Goal: Information Seeking & Learning: Check status

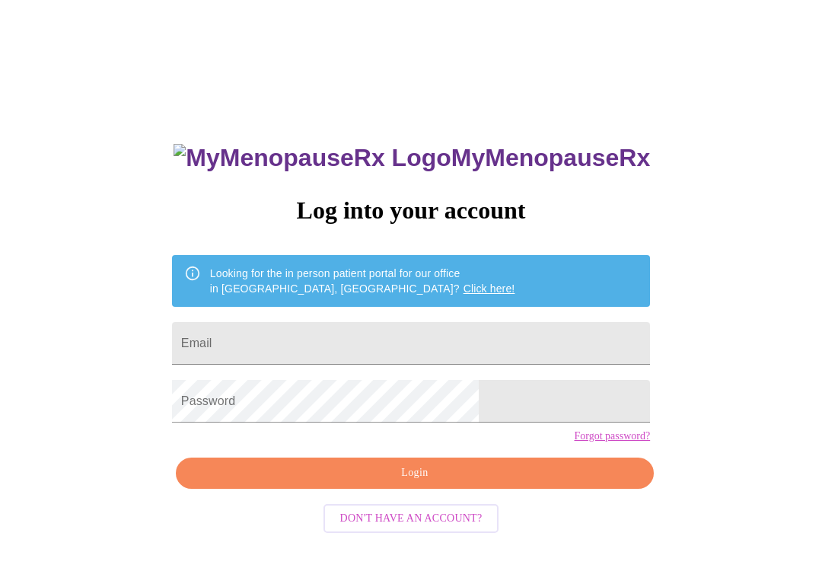
click at [416, 342] on input "Email" at bounding box center [411, 343] width 478 height 43
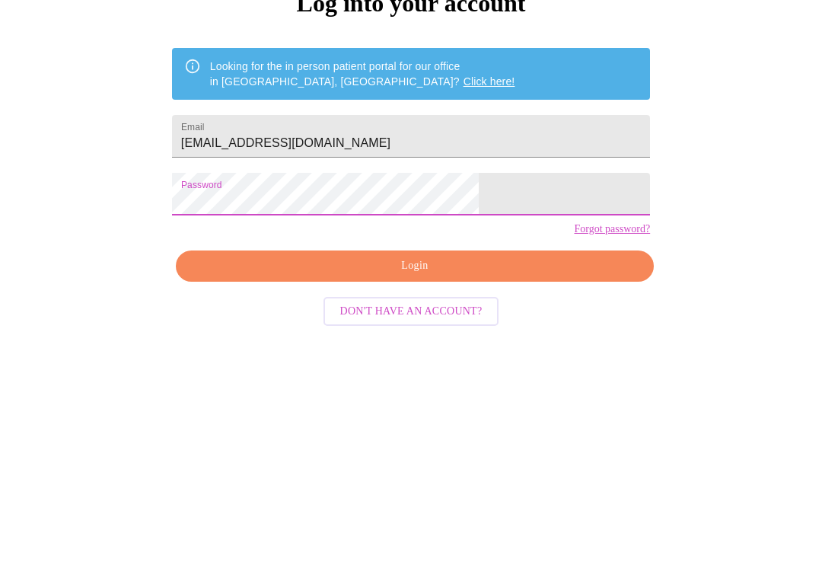
click at [318, 322] on input "[EMAIL_ADDRESS][DOMAIN_NAME]" at bounding box center [411, 343] width 478 height 43
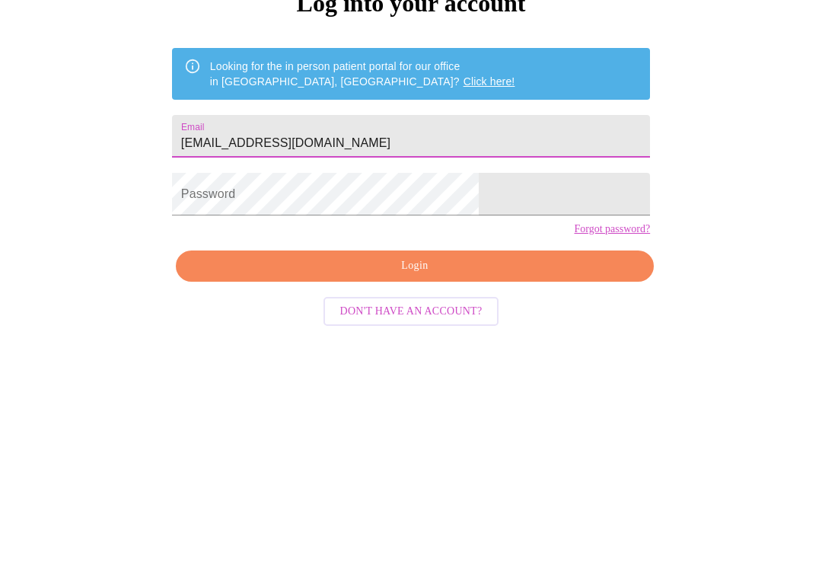
type input "[EMAIL_ADDRESS][DOMAIN_NAME]"
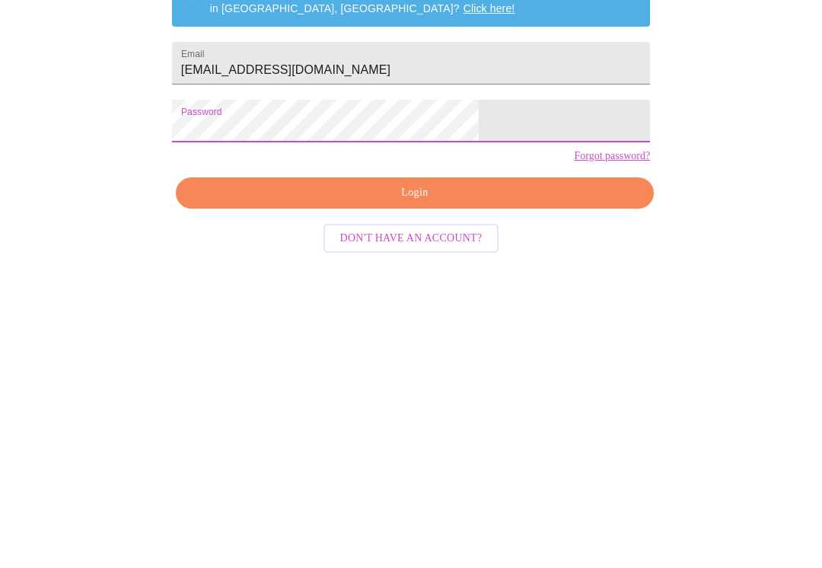
click at [438, 448] on span "Login" at bounding box center [414, 457] width 443 height 19
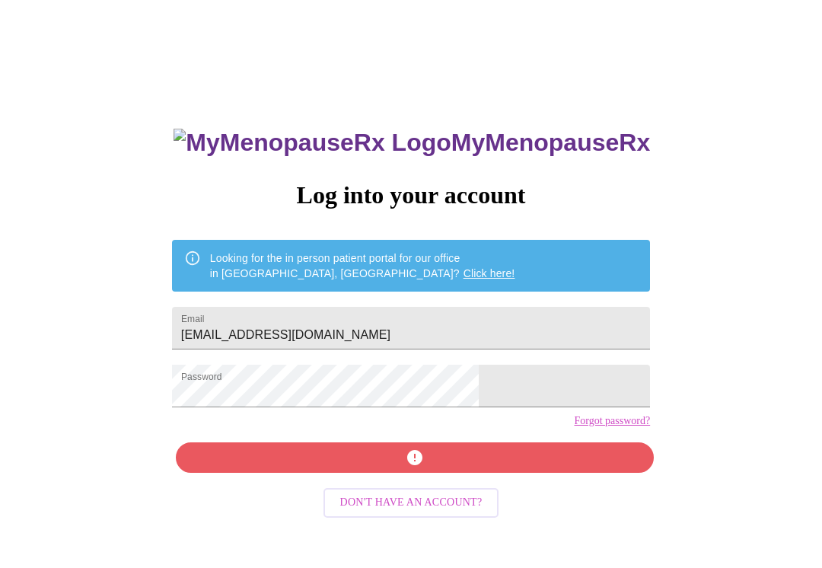
click at [435, 477] on div "MyMenopauseRx Log into your account Looking for the in person patient portal fo…" at bounding box center [411, 388] width 508 height 568
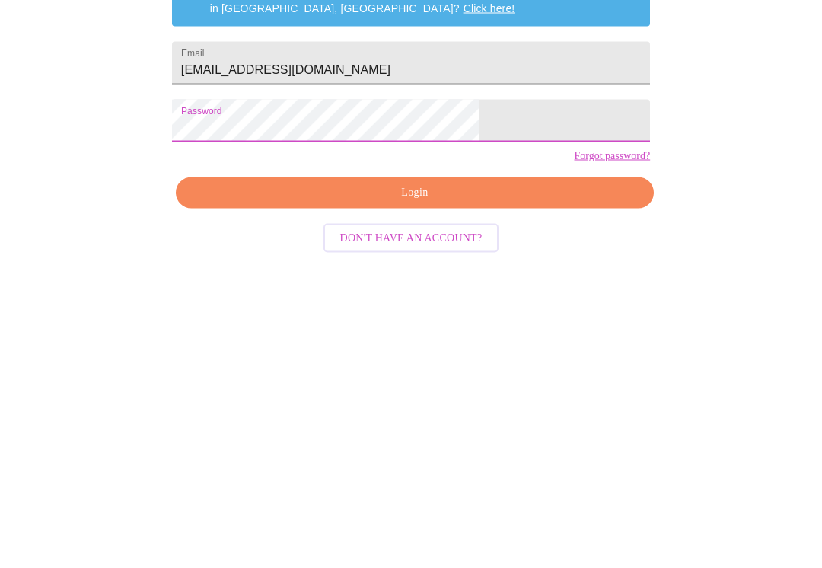
click at [422, 442] on button "Login" at bounding box center [415, 457] width 478 height 31
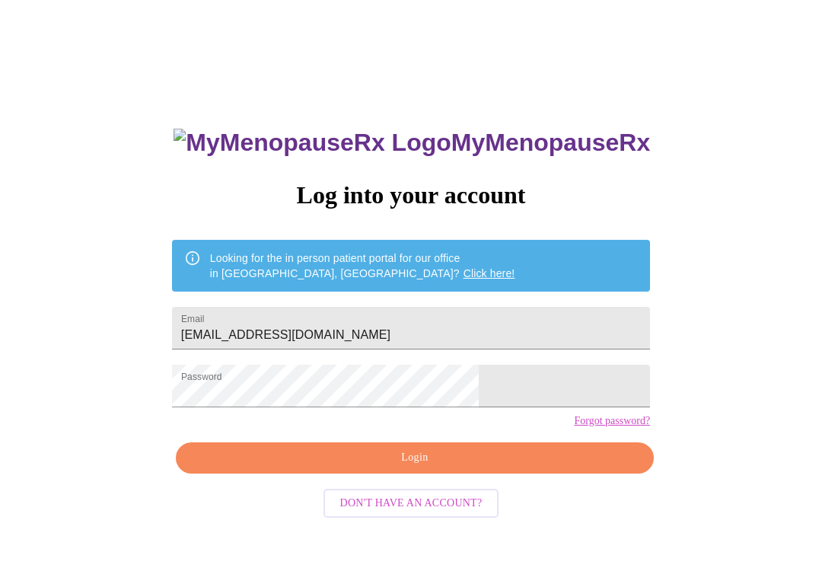
click at [418, 467] on span "Login" at bounding box center [414, 457] width 443 height 19
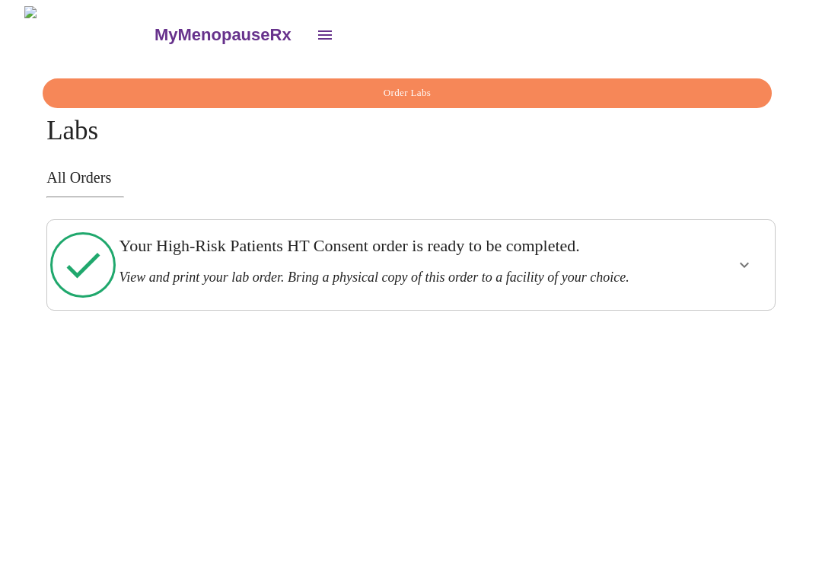
click at [753, 263] on icon "show more" at bounding box center [744, 265] width 18 height 18
click at [726, 311] on span "View Order" at bounding box center [708, 320] width 68 height 19
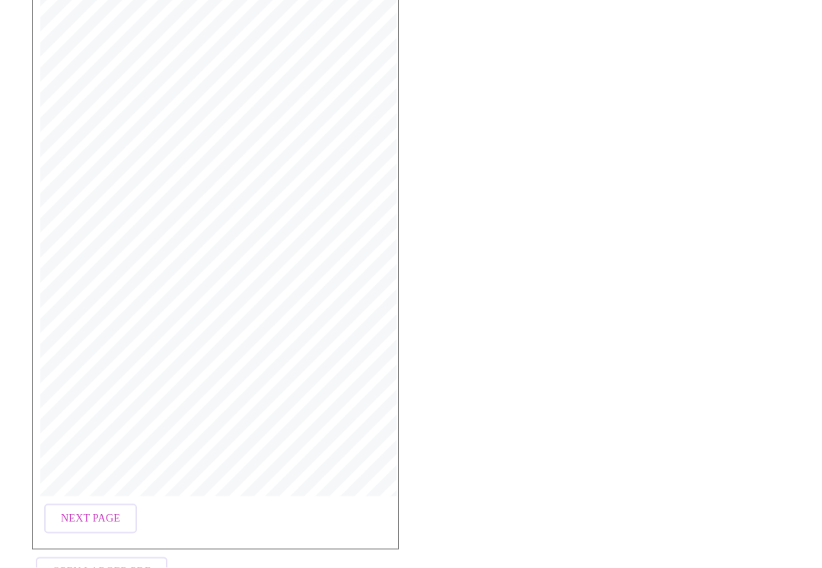
scroll to position [248, 0]
click at [147, 562] on button "Open Larger PDF" at bounding box center [102, 572] width 132 height 30
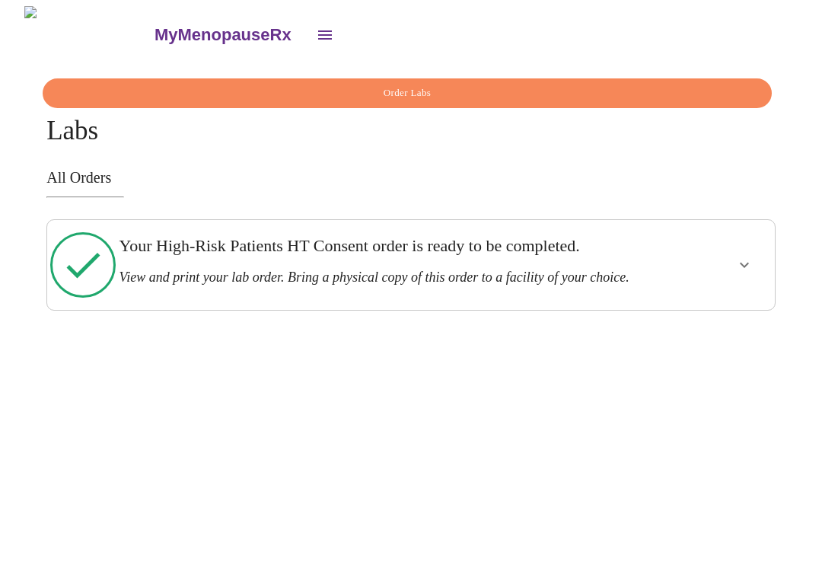
click at [751, 270] on icon "show more" at bounding box center [744, 265] width 18 height 18
click at [721, 323] on span "View Order" at bounding box center [708, 320] width 68 height 19
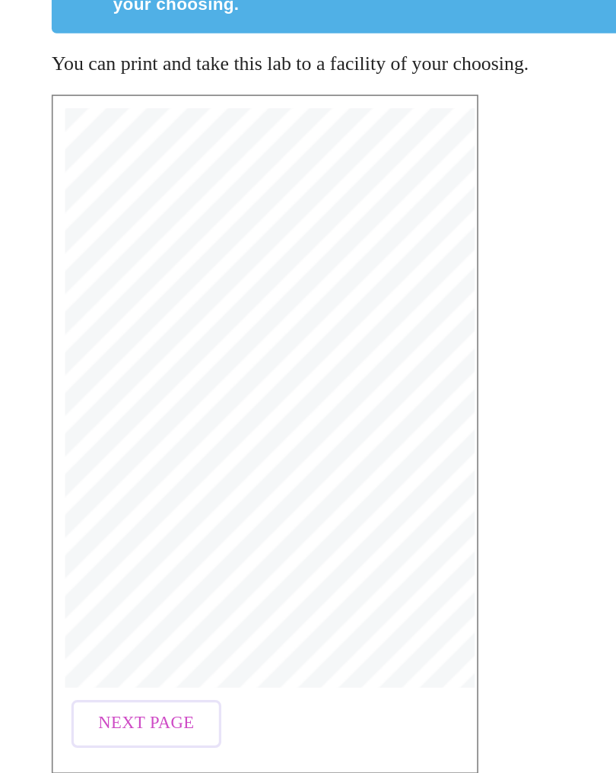
click at [110, 567] on span "Next Page" at bounding box center [90, 636] width 59 height 19
